Goal: Task Accomplishment & Management: Use online tool/utility

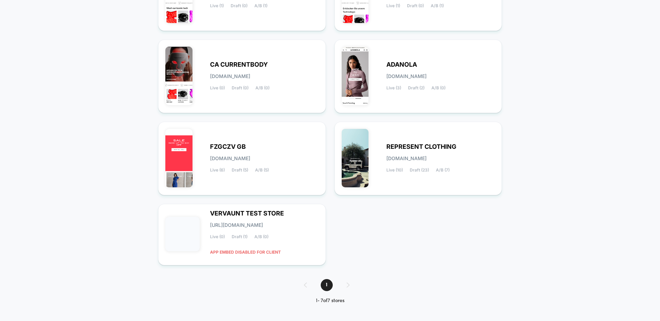
scroll to position [135, 0]
click at [409, 87] on span "Draft (2)" at bounding box center [416, 88] width 17 height 5
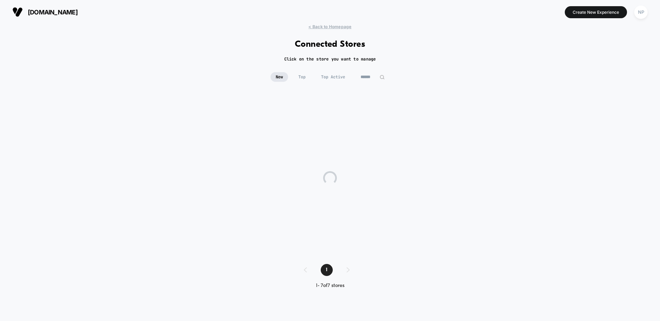
scroll to position [0, 0]
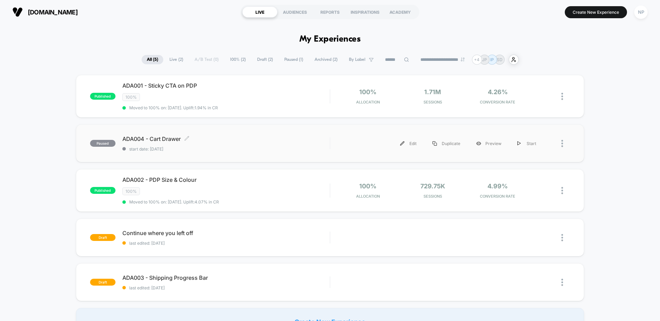
click at [251, 144] on div "ADA004 - Cart Drawer Click to edit experience details Click to edit experience …" at bounding box center [225, 144] width 207 height 16
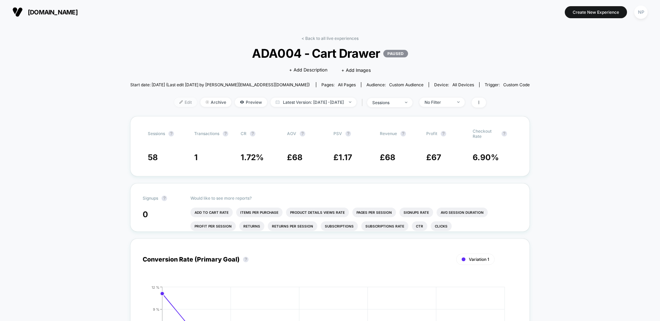
click at [174, 99] on span "Edit" at bounding box center [185, 102] width 23 height 9
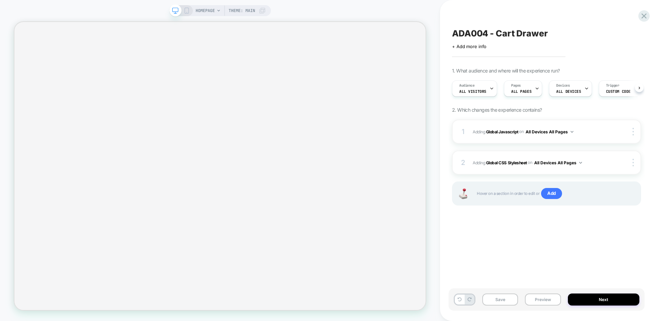
scroll to position [0, 0]
select select "**********"
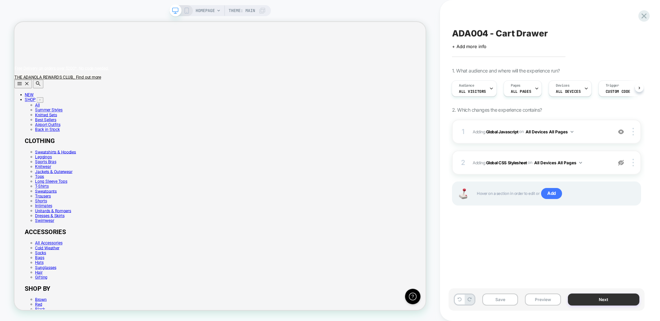
scroll to position [0, 0]
click at [584, 297] on button "Next" at bounding box center [604, 300] width 72 height 12
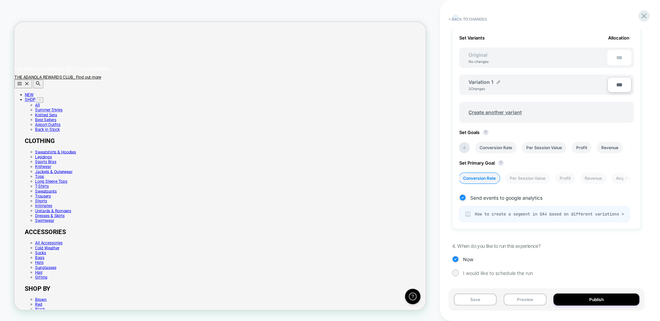
scroll to position [204, 0]
click at [497, 146] on li "Conversion Rate" at bounding box center [496, 147] width 42 height 11
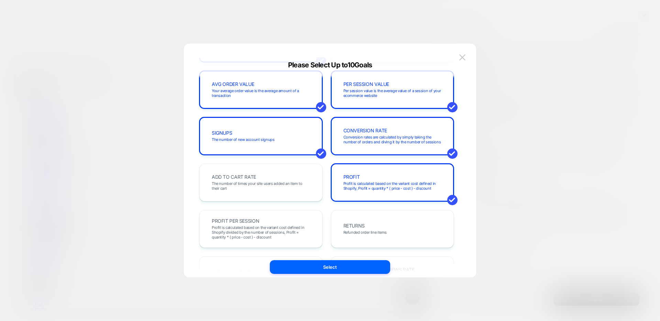
scroll to position [0, 0]
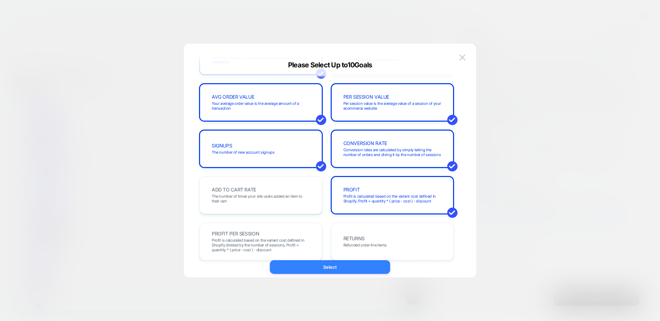
click at [326, 266] on button "Select" at bounding box center [330, 267] width 120 height 14
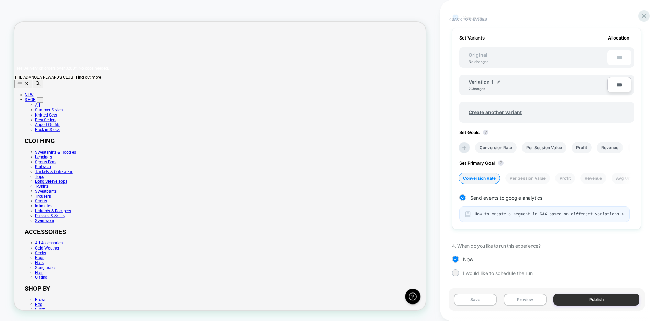
click at [576, 297] on button "Publish" at bounding box center [597, 300] width 86 height 12
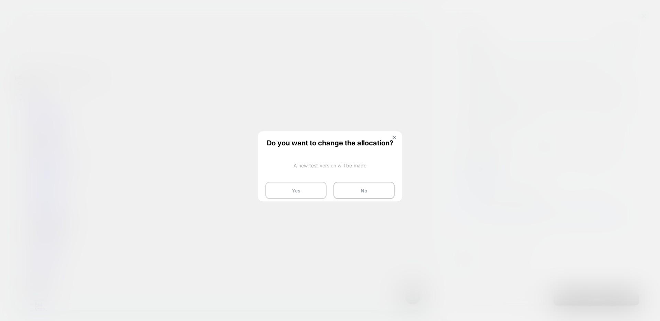
scroll to position [0, 549]
click at [303, 188] on button "Yes" at bounding box center [296, 190] width 61 height 17
